Goal: Information Seeking & Learning: Learn about a topic

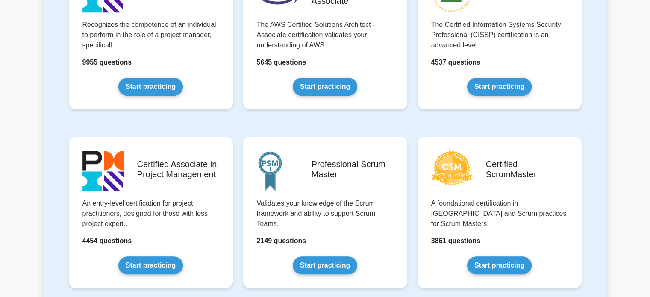
scroll to position [242, 0]
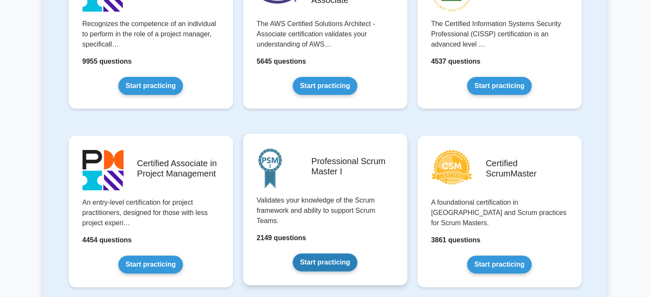
click at [355, 253] on link "Start practicing" at bounding box center [325, 262] width 65 height 18
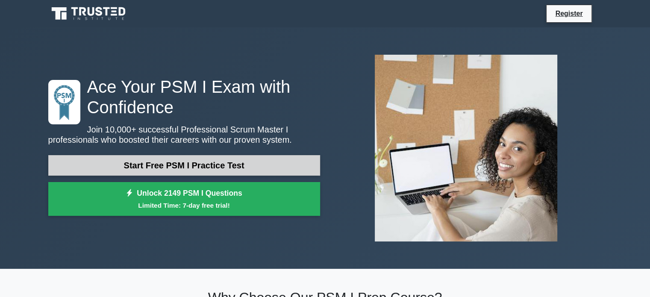
click at [182, 162] on link "Start Free PSM I Practice Test" at bounding box center [184, 165] width 272 height 21
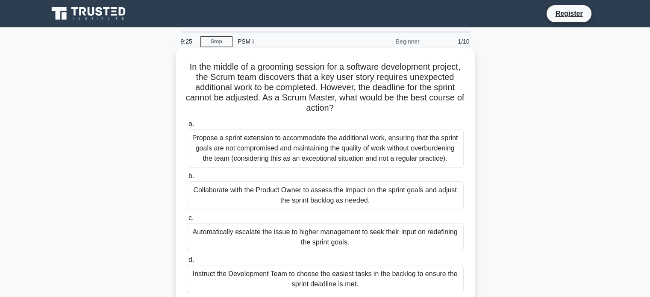
click at [308, 189] on div "Collaborate with the Product Owner to assess the impact on the sprint goals and…" at bounding box center [325, 195] width 277 height 28
click at [187, 179] on input "b. Collaborate with the Product Owner to assess the impact on the sprint goals …" at bounding box center [187, 176] width 0 height 6
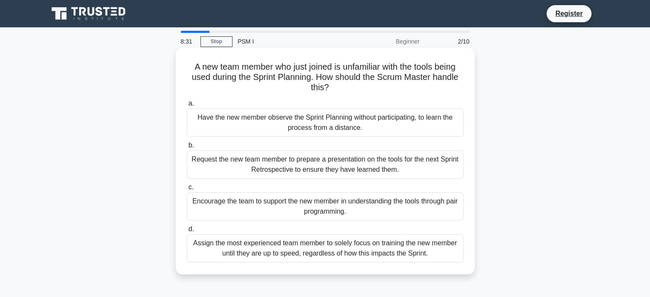
click at [308, 124] on div "Have the new member observe the Sprint Planning without participating, to learn…" at bounding box center [325, 123] width 277 height 28
click at [187, 106] on input "a. Have the new member observe the Sprint Planning without participating, to le…" at bounding box center [187, 104] width 0 height 6
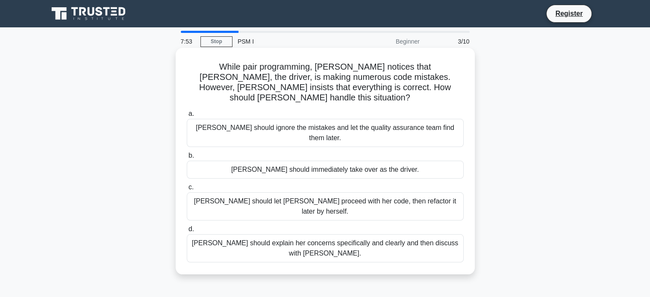
click at [300, 234] on div "Lisa should explain her concerns specifically and clearly and then discuss with…" at bounding box center [325, 248] width 277 height 28
click at [187, 226] on input "d. Lisa should explain her concerns specifically and clearly and then discuss w…" at bounding box center [187, 229] width 0 height 6
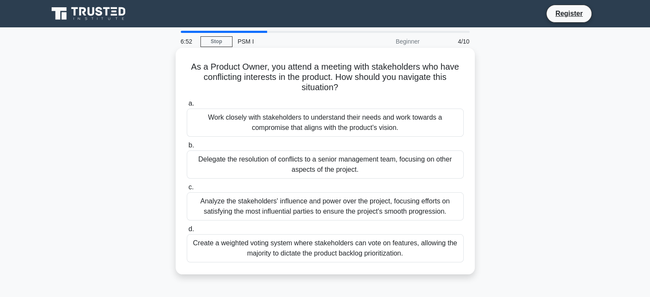
click at [339, 126] on div "Work closely with stakeholders to understand their needs and work towards a com…" at bounding box center [325, 123] width 277 height 28
click at [187, 106] on input "a. Work closely with stakeholders to understand their needs and work towards a …" at bounding box center [187, 104] width 0 height 6
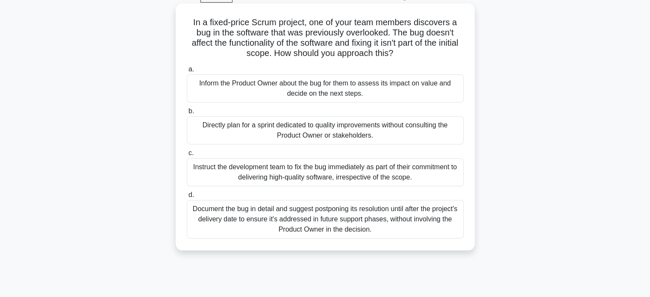
scroll to position [47, 0]
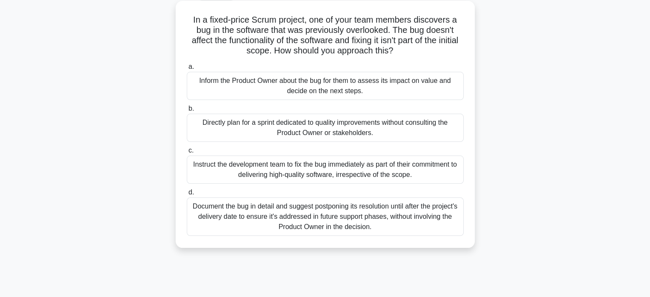
click at [381, 79] on div "Inform the Product Owner about the bug for them to assess its impact on value a…" at bounding box center [325, 86] width 277 height 28
click at [187, 70] on input "a. Inform the Product Owner about the bug for them to assess its impact on valu…" at bounding box center [187, 67] width 0 height 6
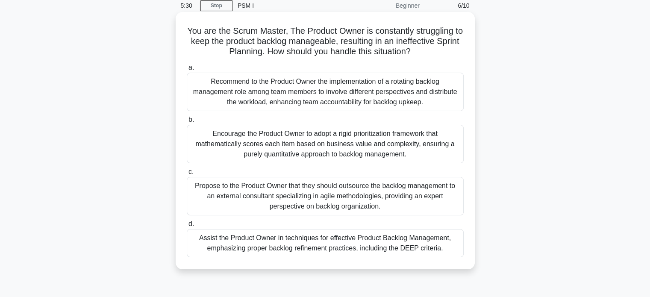
scroll to position [39, 0]
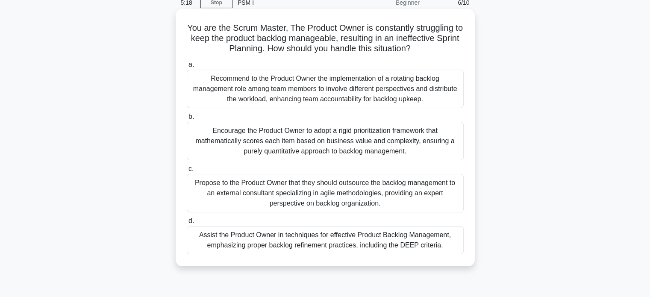
click at [340, 243] on div "Assist the Product Owner in techniques for effective Product Backlog Management…" at bounding box center [325, 240] width 277 height 28
click at [187, 224] on input "d. Assist the Product Owner in techniques for effective Product Backlog Managem…" at bounding box center [187, 221] width 0 height 6
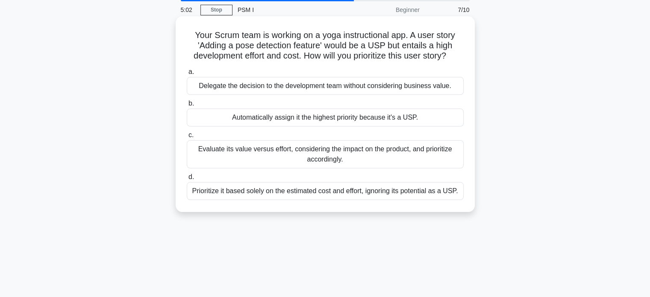
scroll to position [32, 0]
click at [364, 161] on div "Evaluate its value versus effort, considering the impact on the product, and pr…" at bounding box center [325, 154] width 277 height 28
click at [187, 138] on input "c. Evaluate its value versus effort, considering the impact on the product, and…" at bounding box center [187, 135] width 0 height 6
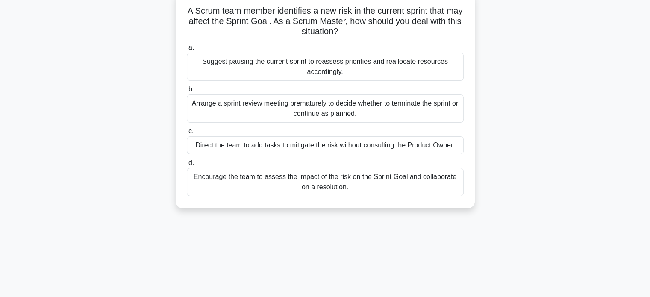
scroll to position [56, 0]
click at [347, 184] on div "Encourage the team to assess the impact of the risk on the Sprint Goal and coll…" at bounding box center [325, 181] width 277 height 28
click at [187, 165] on input "d. Encourage the team to assess the impact of the risk on the Sprint Goal and c…" at bounding box center [187, 163] width 0 height 6
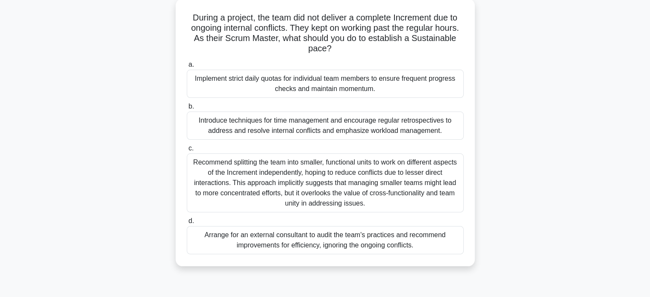
scroll to position [50, 0]
click at [351, 126] on div "Introduce techniques for time management and encourage regular retrospectives t…" at bounding box center [325, 125] width 277 height 28
click at [187, 109] on input "b. Introduce techniques for time management and encourage regular retrospective…" at bounding box center [187, 106] width 0 height 6
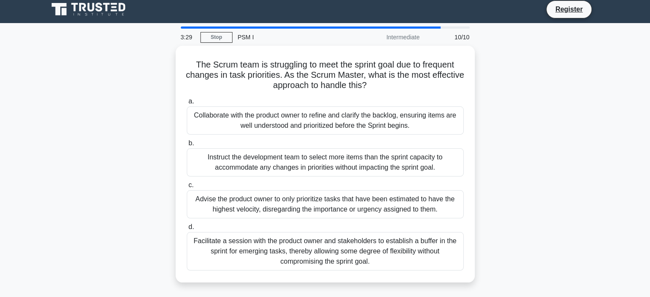
scroll to position [0, 0]
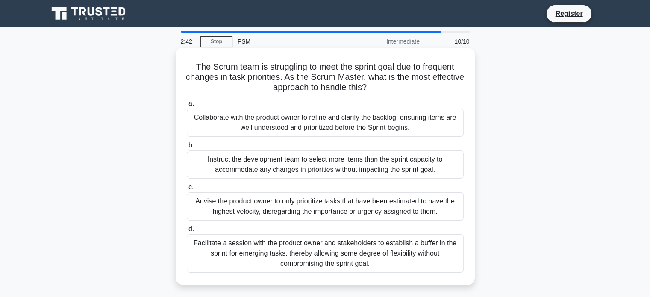
click at [293, 123] on div "Collaborate with the product owner to refine and clarify the backlog, ensuring …" at bounding box center [325, 123] width 277 height 28
click at [187, 106] on input "a. Collaborate with the product owner to refine and clarify the backlog, ensuri…" at bounding box center [187, 104] width 0 height 6
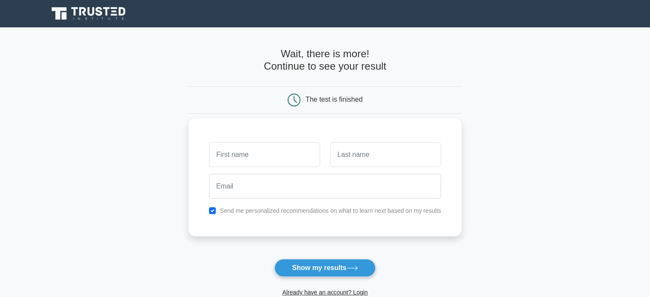
click at [270, 158] on input "text" at bounding box center [264, 154] width 111 height 25
type input "K"
type input "Kamran"
click at [350, 157] on input "text" at bounding box center [385, 154] width 111 height 25
type input "Ali"
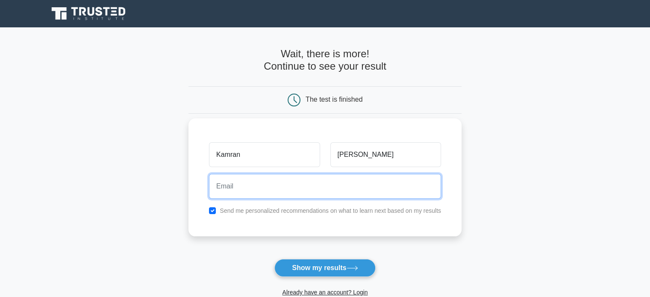
click at [340, 182] on input "email" at bounding box center [325, 186] width 232 height 25
type input "kamran.uk.in@gmail.com"
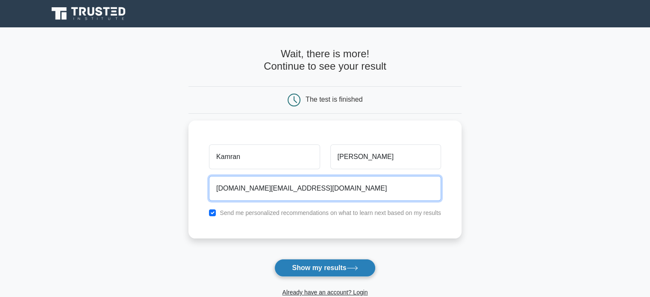
scroll to position [82, 0]
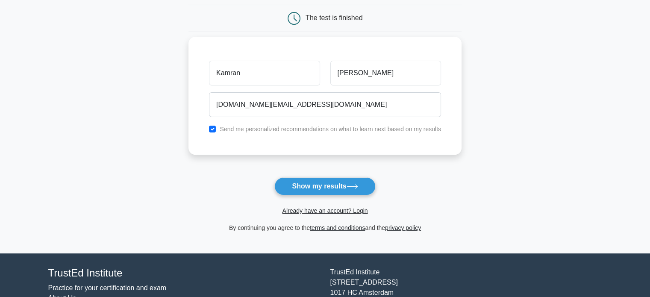
click at [217, 124] on div "Send me personalized recommendations on what to learn next based on my results" at bounding box center [325, 129] width 242 height 10
click at [211, 131] on input "checkbox" at bounding box center [212, 129] width 7 height 7
checkbox input "false"
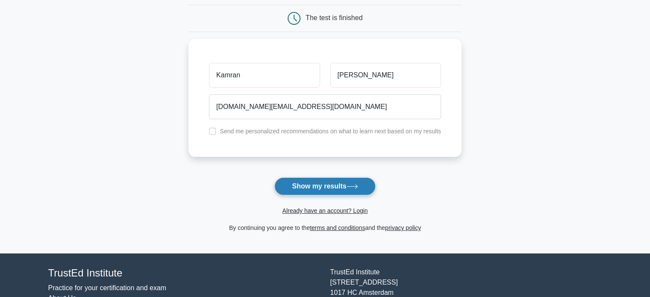
click at [330, 192] on button "Show my results" at bounding box center [324, 186] width 101 height 18
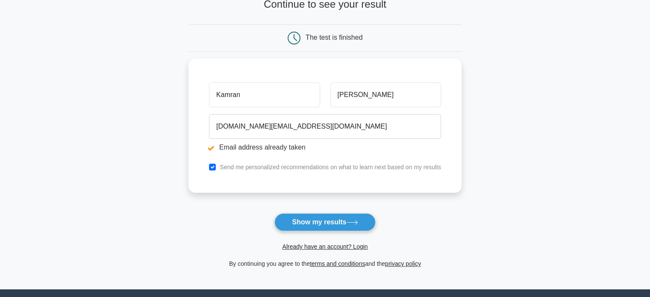
scroll to position [94, 0]
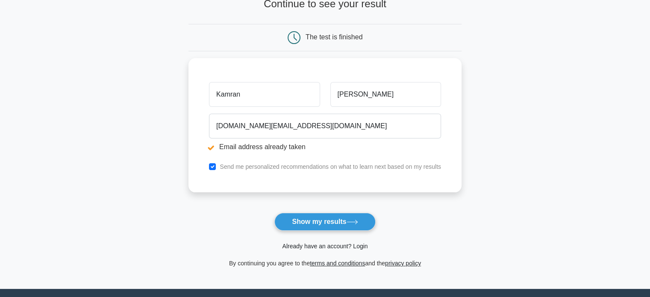
click at [344, 246] on link "Already have an account? Login" at bounding box center [324, 246] width 85 height 7
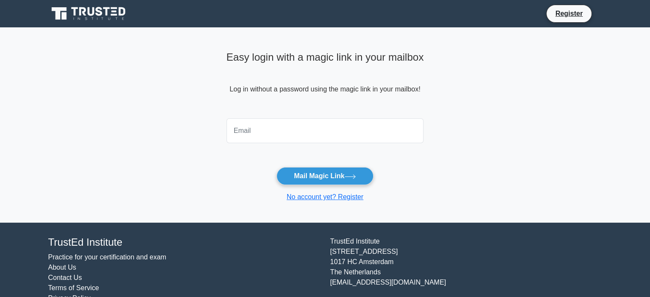
click at [294, 119] on input "email" at bounding box center [324, 130] width 197 height 25
type input "[DOMAIN_NAME][EMAIL_ADDRESS][DOMAIN_NAME]"
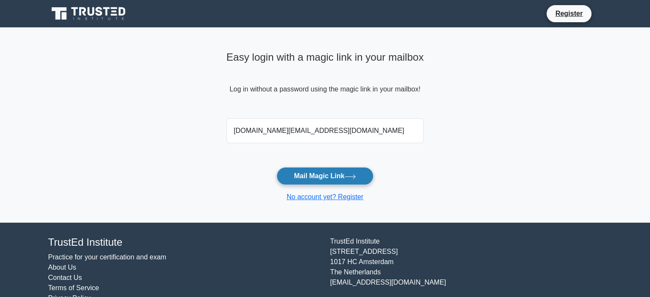
click at [354, 174] on icon at bounding box center [350, 176] width 12 height 5
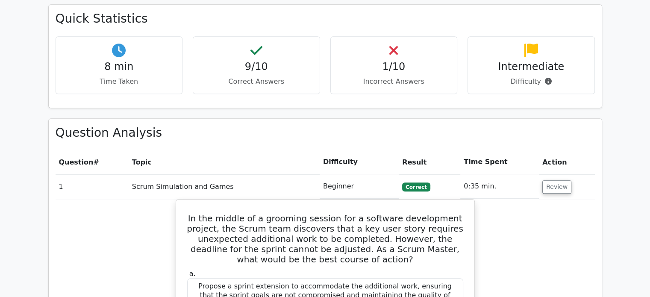
scroll to position [622, 0]
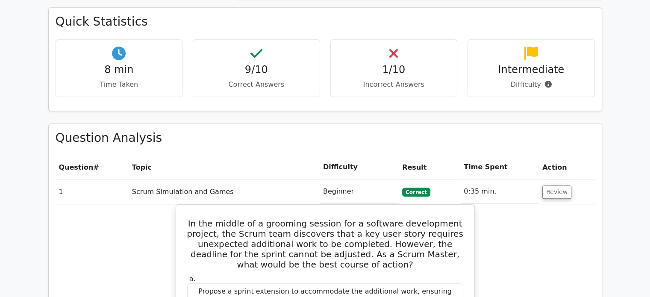
click at [388, 79] on p "Incorrect Answers" at bounding box center [393, 84] width 113 height 10
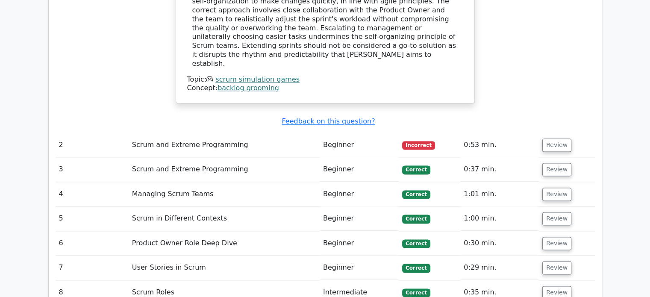
scroll to position [1106, 0]
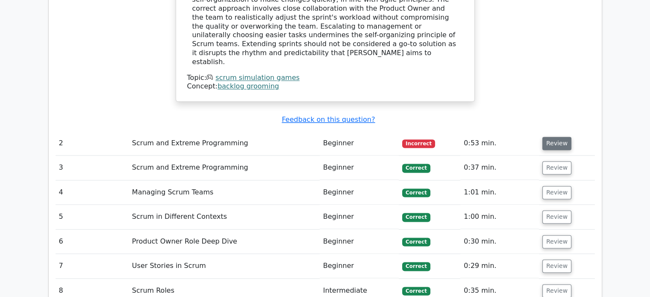
click at [557, 137] on button "Review" at bounding box center [556, 143] width 29 height 13
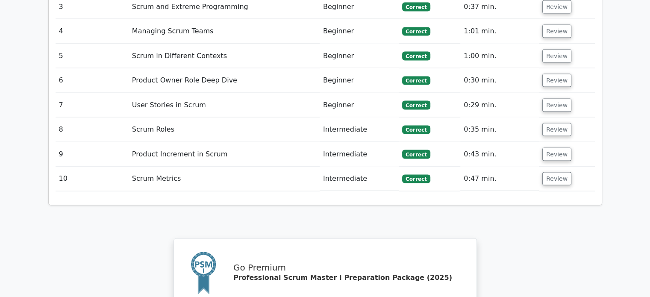
scroll to position [1907, 0]
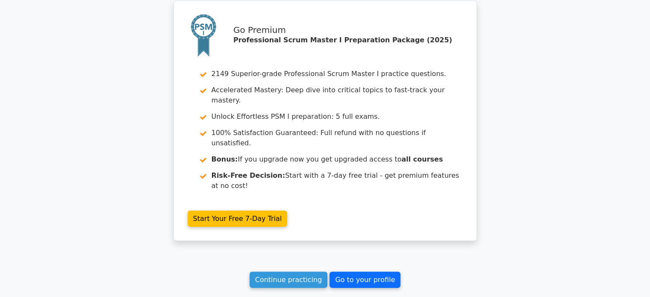
click at [370, 272] on link "Go to your profile" at bounding box center [364, 280] width 71 height 16
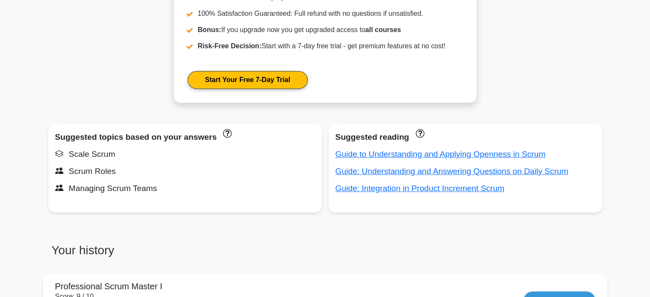
scroll to position [451, 0]
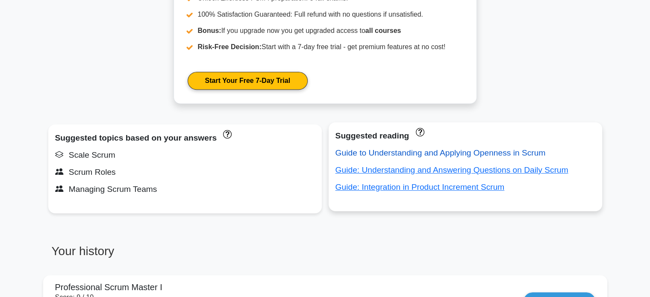
click at [423, 149] on link "Guide to Understanding and Applying Openness in Scrum" at bounding box center [440, 152] width 210 height 9
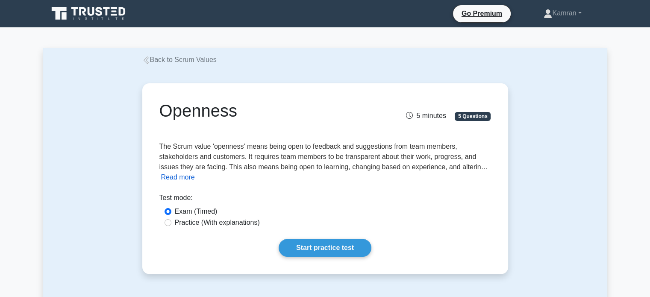
click at [182, 178] on button "Read more" at bounding box center [178, 177] width 34 height 10
